Goal: Information Seeking & Learning: Learn about a topic

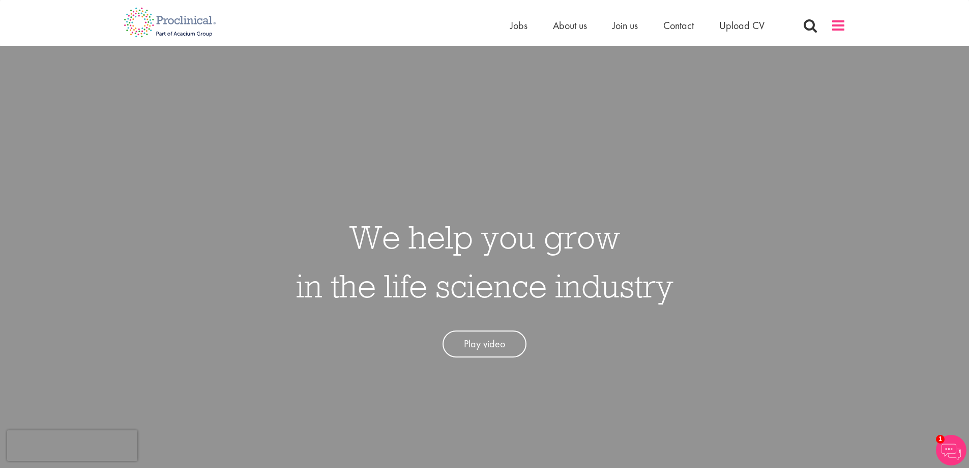
click at [832, 27] on span at bounding box center [838, 25] width 15 height 15
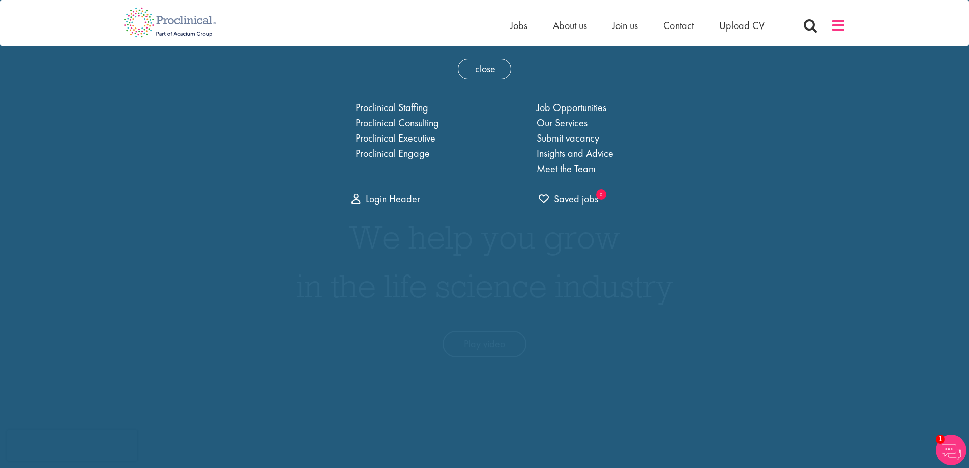
click at [838, 23] on span at bounding box center [838, 25] width 15 height 15
click at [527, 25] on ul "Home Jobs About us Join us Contact Upload CV" at bounding box center [650, 25] width 280 height 15
click at [523, 24] on span "Jobs" at bounding box center [518, 25] width 17 height 13
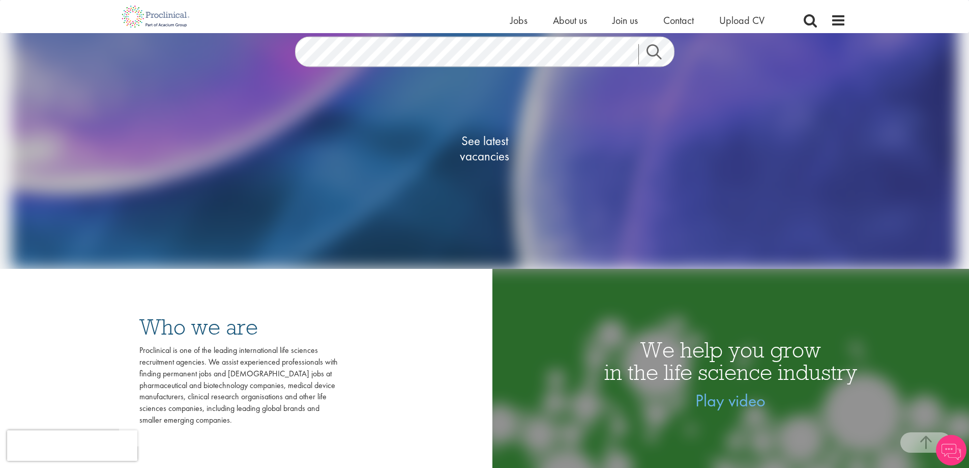
scroll to position [102, 0]
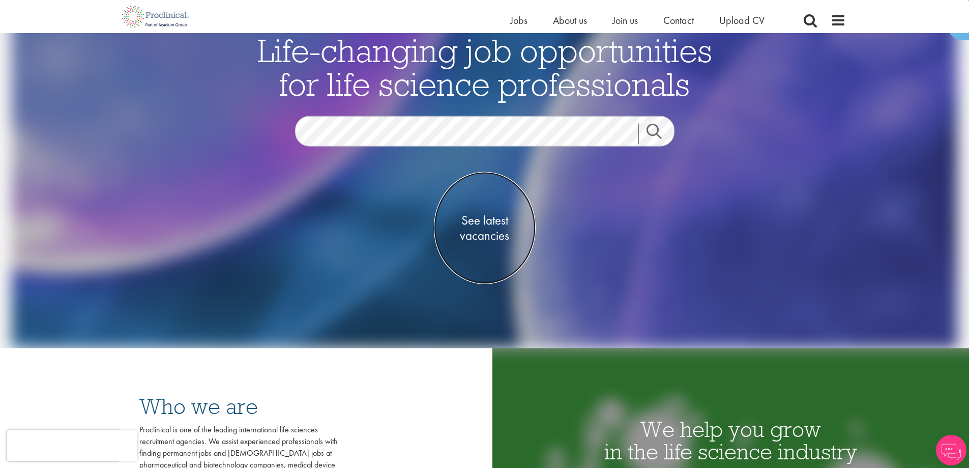
click at [486, 237] on span "See latest vacancies" at bounding box center [485, 228] width 102 height 31
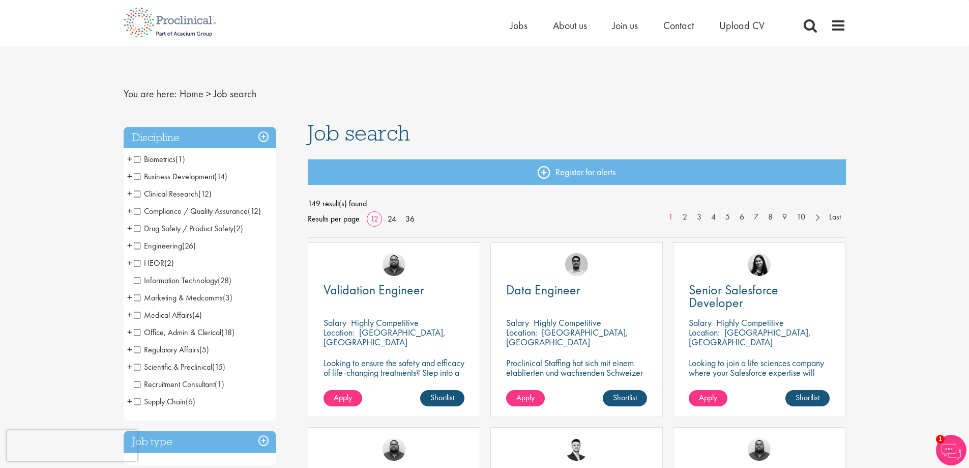
click at [154, 212] on span "Compliance / Quality Assurance" at bounding box center [191, 211] width 114 height 11
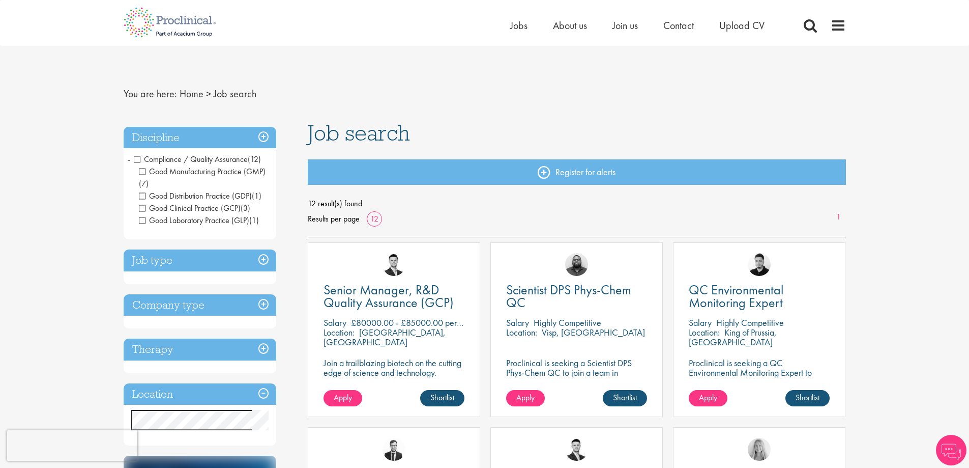
click at [136, 159] on span "Compliance / Quality Assurance" at bounding box center [191, 159] width 114 height 11
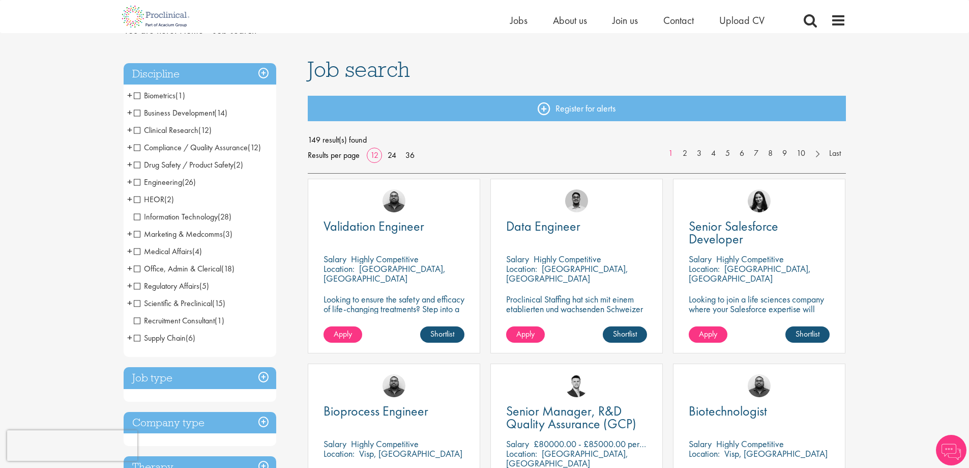
click at [136, 336] on span "Supply Chain" at bounding box center [160, 337] width 52 height 11
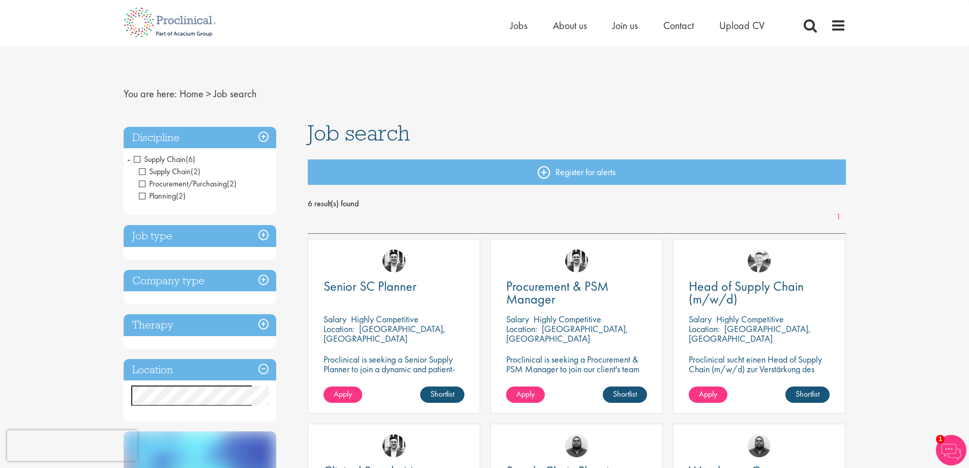
click at [137, 143] on div "Discipline Supply Chain (6) - + Supply Chain (2) Procurement/Purchasing (2) Pla…" at bounding box center [200, 171] width 153 height 89
click at [136, 159] on span "Supply Chain" at bounding box center [160, 159] width 52 height 11
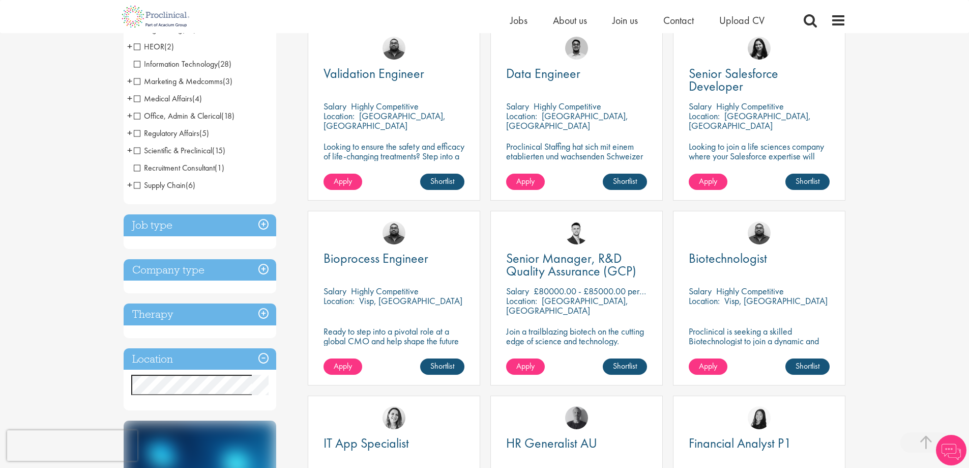
click at [254, 222] on h3 "Job type" at bounding box center [200, 225] width 153 height 22
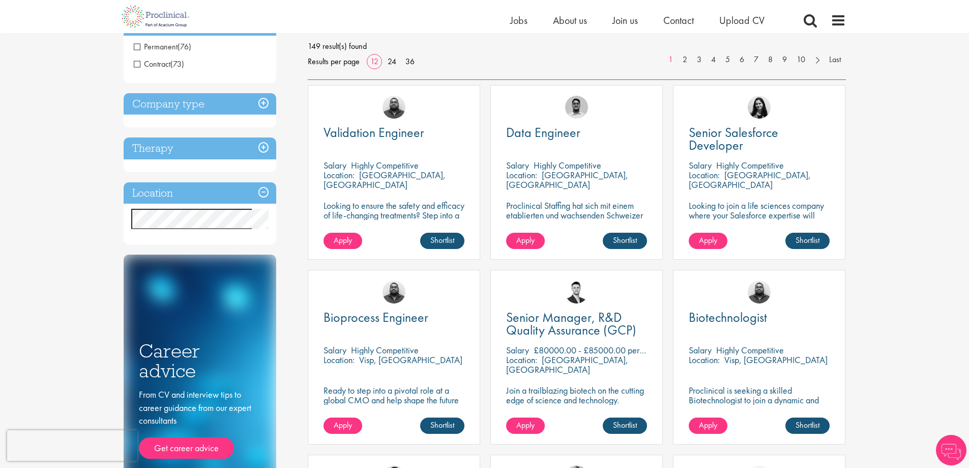
scroll to position [51, 0]
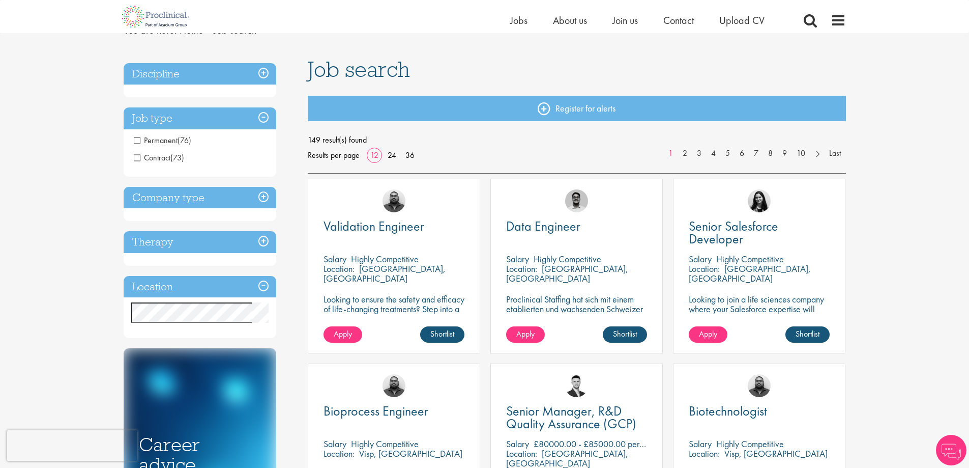
click at [162, 138] on span "Permanent" at bounding box center [156, 140] width 44 height 11
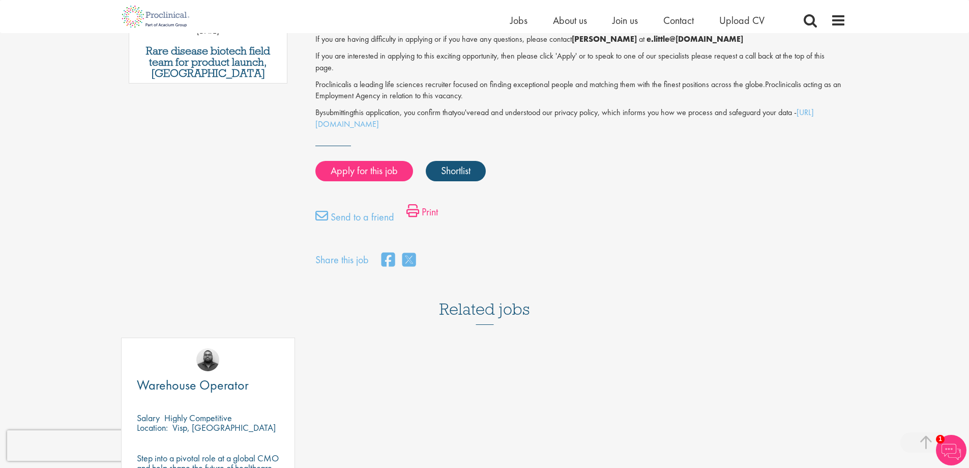
scroll to position [661, 0]
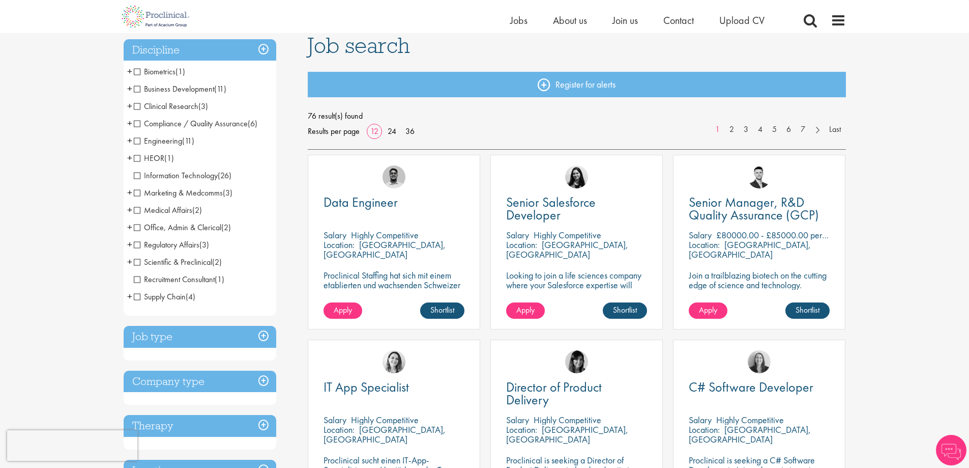
scroll to position [153, 0]
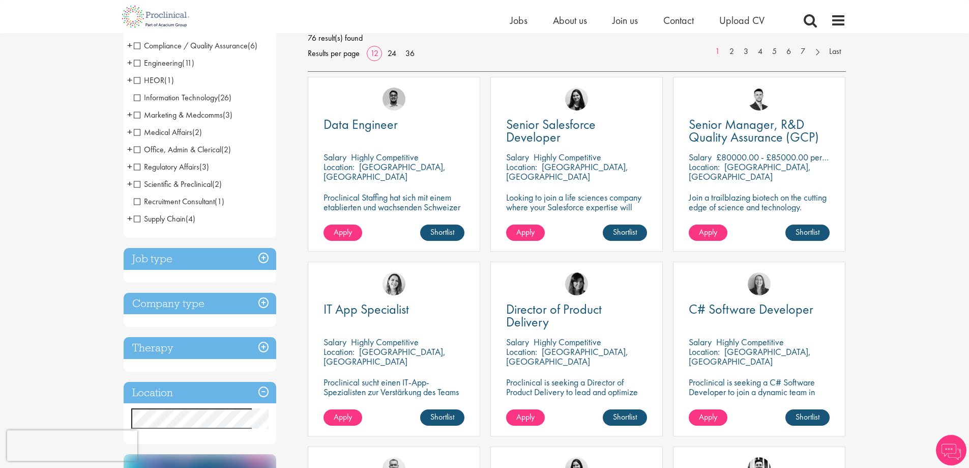
click at [269, 303] on h3 "Company type" at bounding box center [200, 304] width 153 height 22
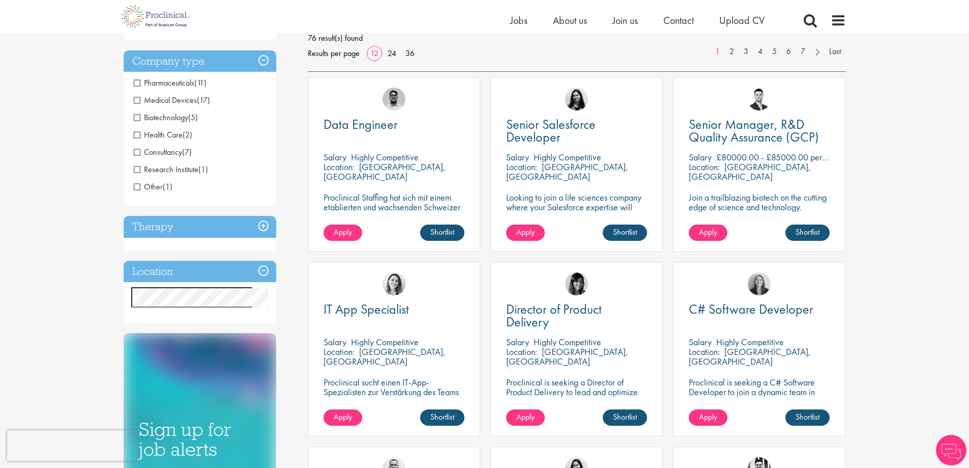
scroll to position [152, 0]
click at [260, 229] on h3 "Therapy" at bounding box center [200, 227] width 153 height 22
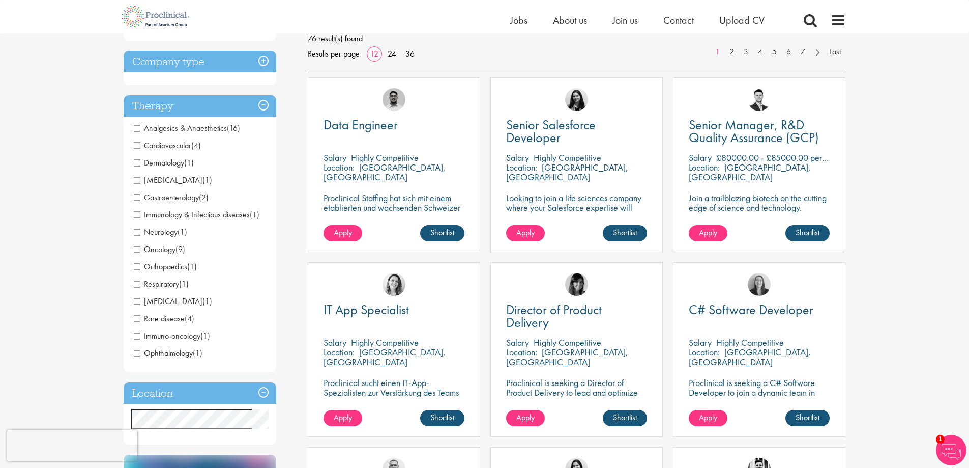
click at [266, 105] on h3 "Therapy" at bounding box center [200, 106] width 153 height 22
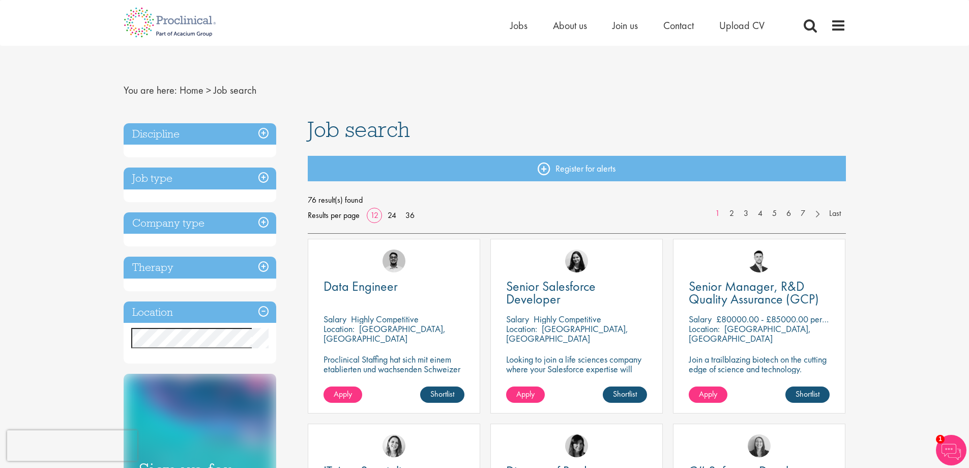
scroll to position [0, 0]
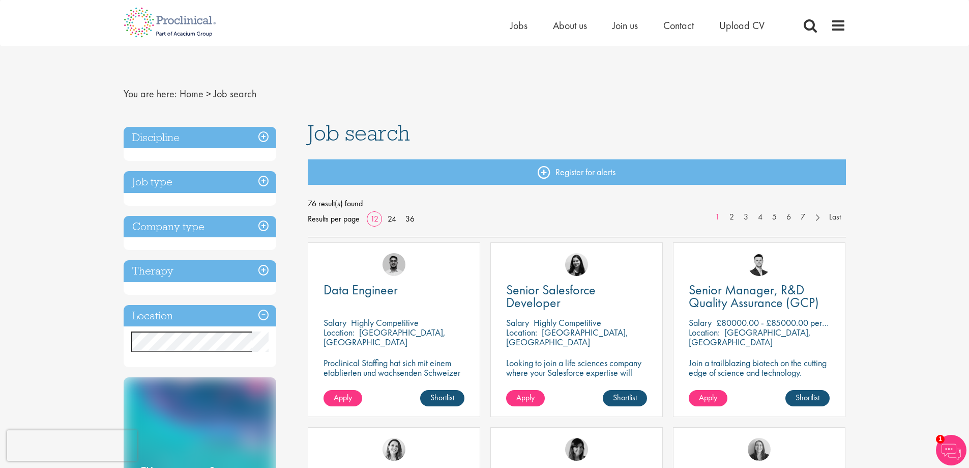
click at [411, 213] on div "Results per page 12 24 36" at bounding box center [363, 218] width 110 height 15
click at [412, 216] on link "36" at bounding box center [410, 218] width 16 height 11
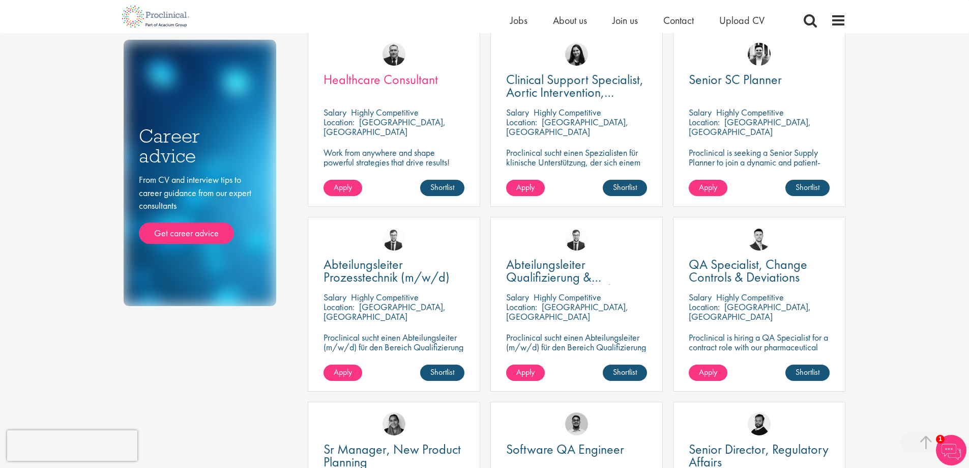
scroll to position [458, 0]
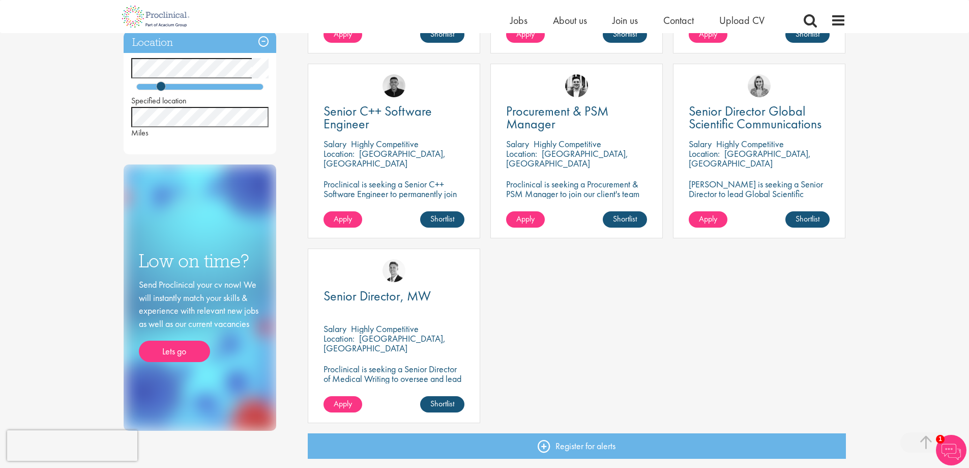
scroll to position [254, 0]
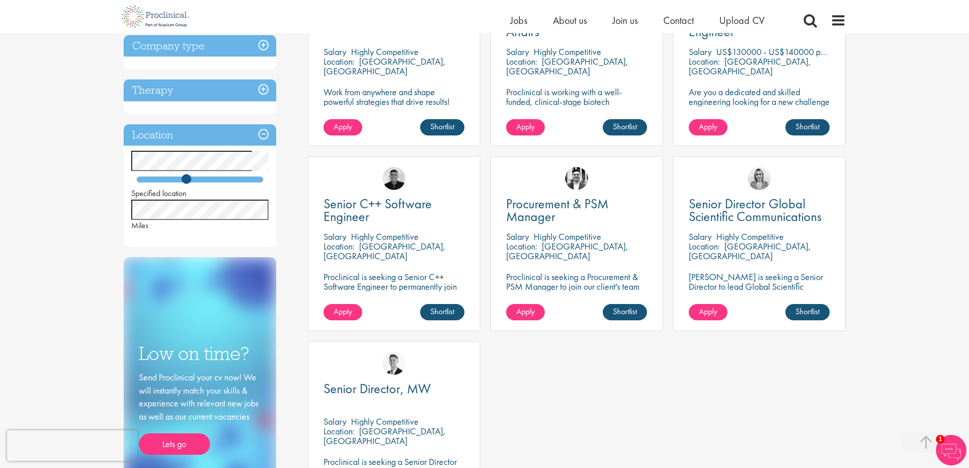
drag, startPoint x: 160, startPoint y: 180, endPoint x: 186, endPoint y: 187, distance: 27.0
click at [186, 187] on div "Specified location Miles" at bounding box center [200, 191] width 153 height 80
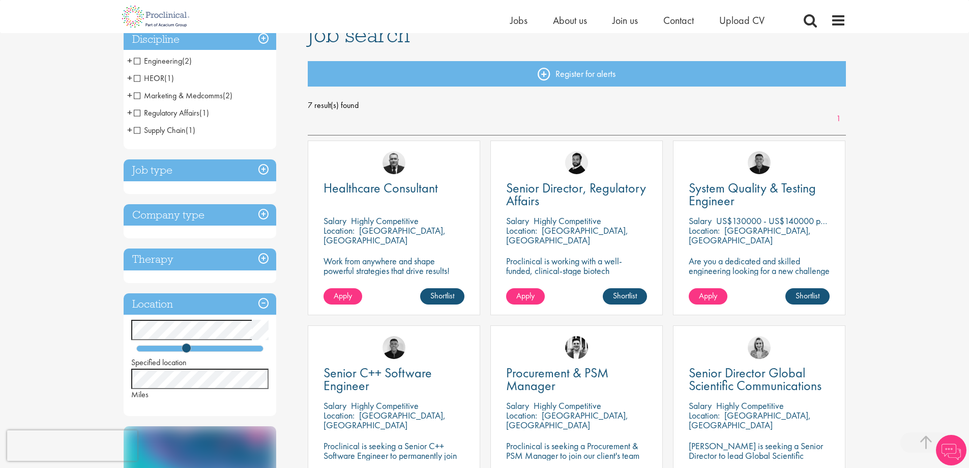
scroll to position [203, 0]
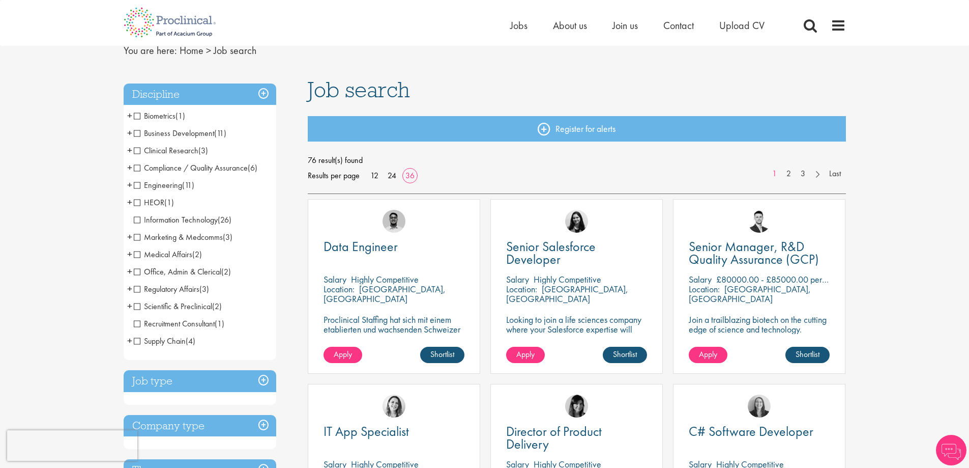
scroll to position [254, 0]
